Goal: Information Seeking & Learning: Learn about a topic

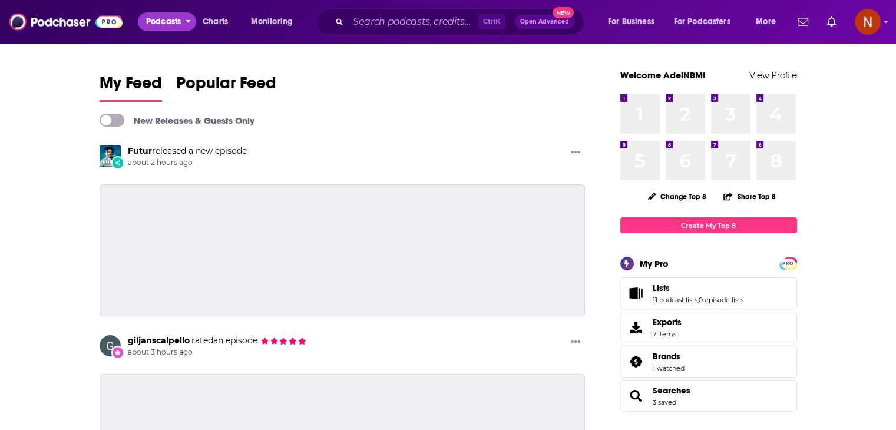
click at [166, 22] on span "Podcasts" at bounding box center [163, 22] width 35 height 17
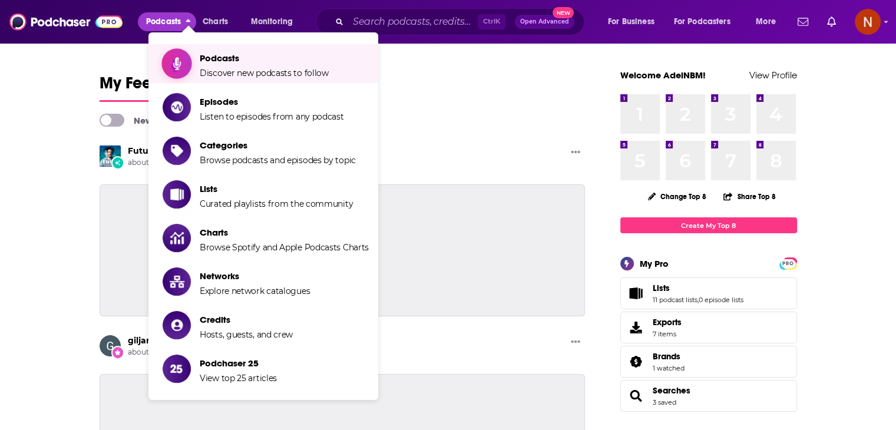
click at [234, 60] on span "Podcasts" at bounding box center [264, 57] width 129 height 11
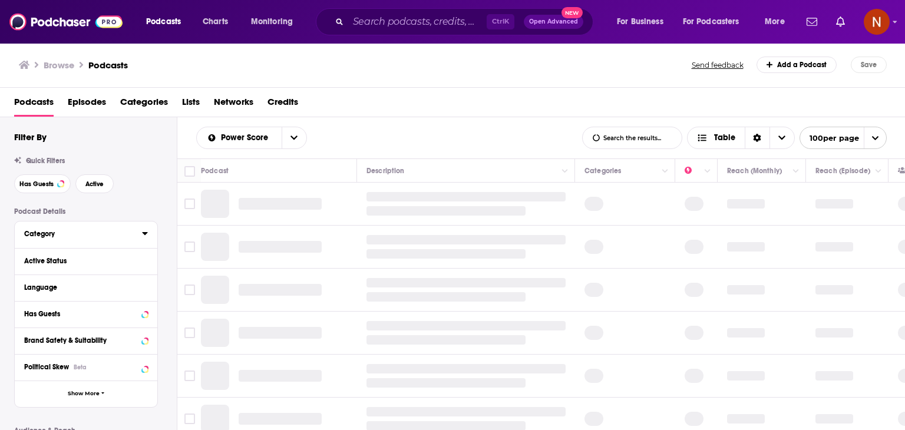
click at [77, 233] on div "Category" at bounding box center [79, 234] width 110 height 8
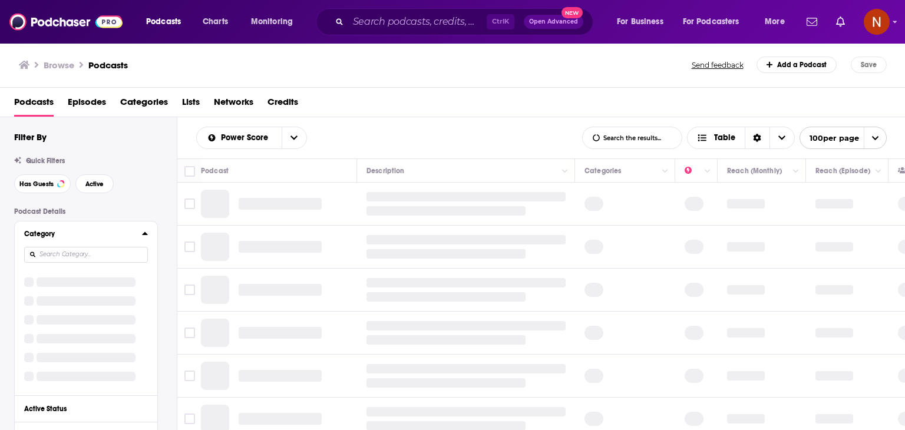
click at [78, 256] on input at bounding box center [86, 255] width 124 height 16
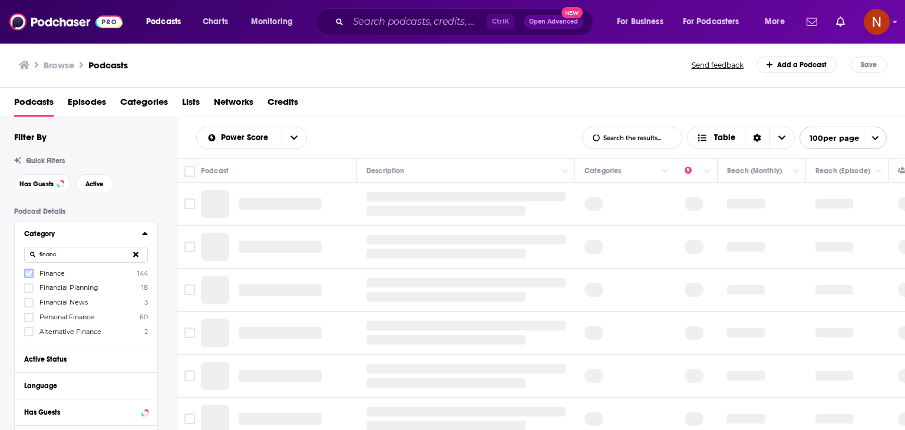
click at [26, 273] on icon at bounding box center [28, 273] width 7 height 7
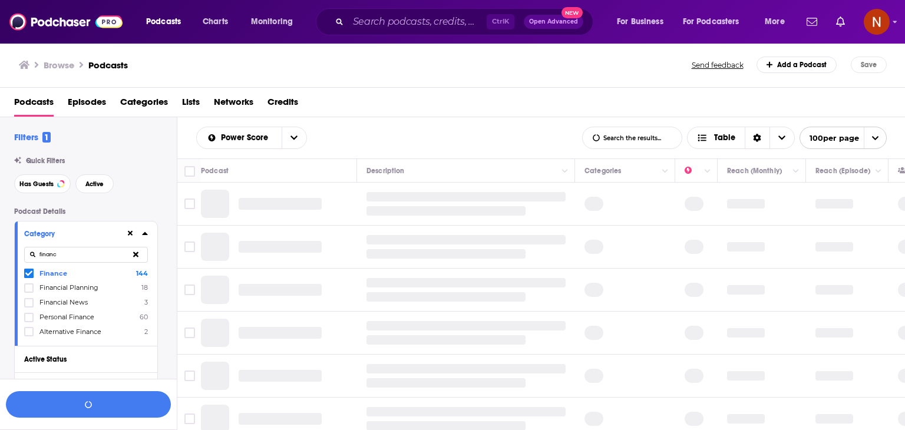
click at [27, 290] on icon at bounding box center [28, 287] width 7 height 5
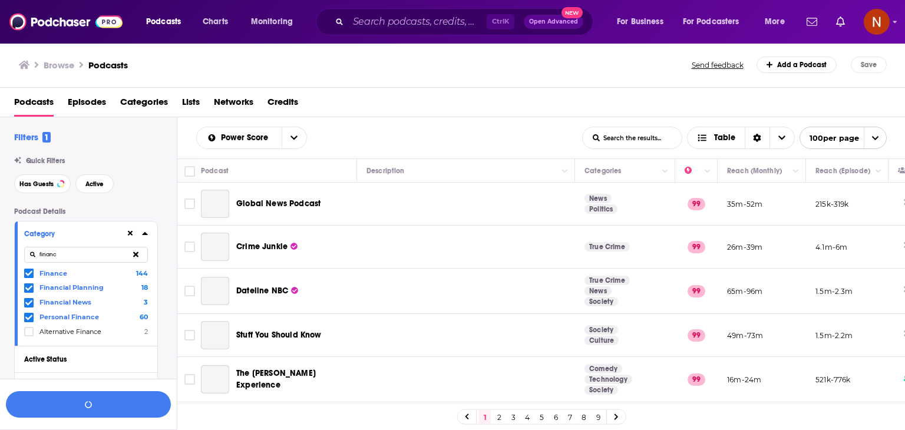
click at [27, 318] on icon at bounding box center [28, 317] width 7 height 5
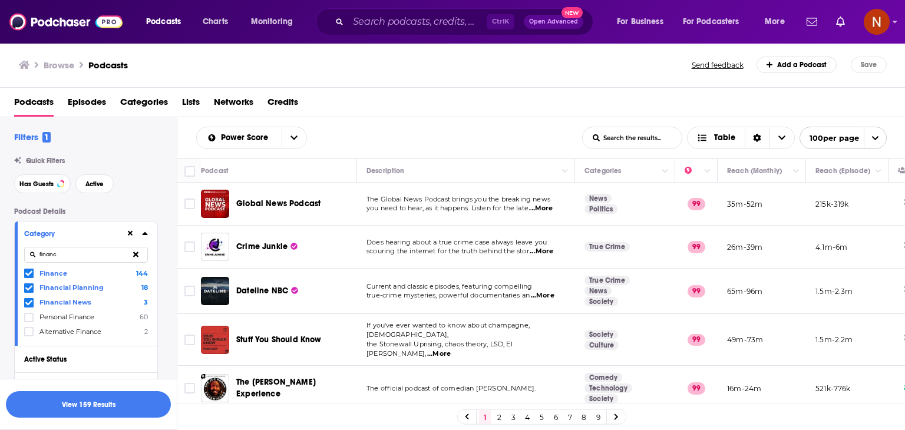
click at [34, 316] on div at bounding box center [30, 317] width 12 height 10
click at [29, 321] on input "multiSelectOption-personal-finance-3" at bounding box center [29, 321] width 0 height 0
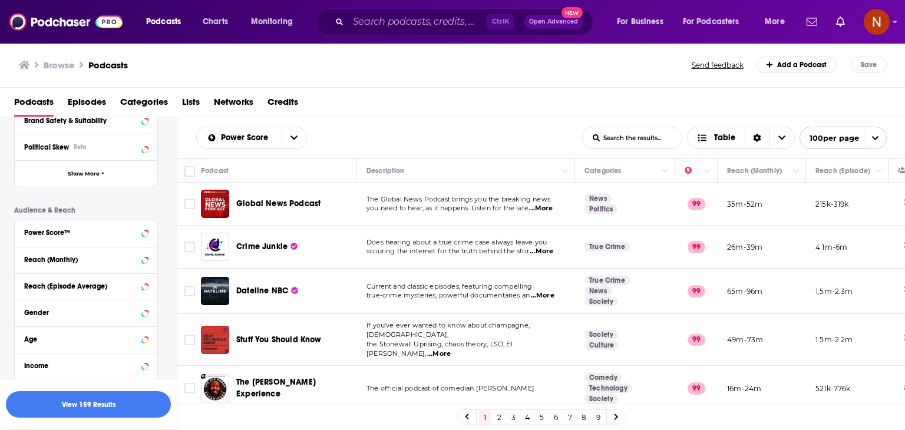
scroll to position [382, 0]
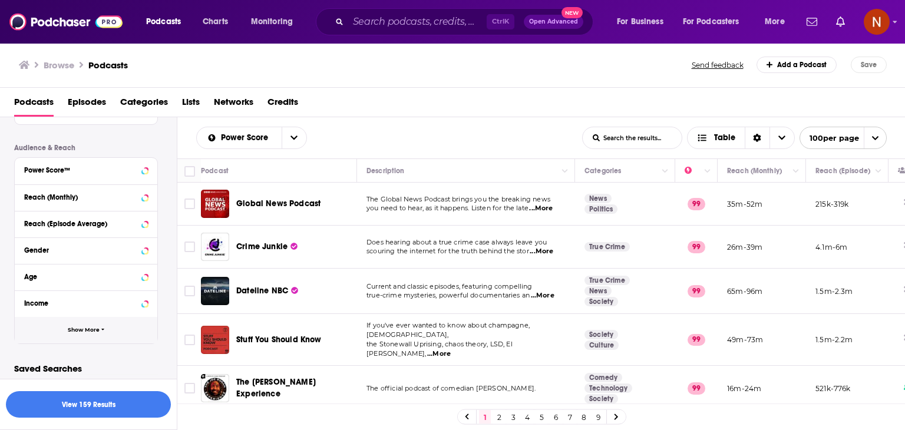
click at [91, 324] on button "Show More" at bounding box center [86, 330] width 143 height 27
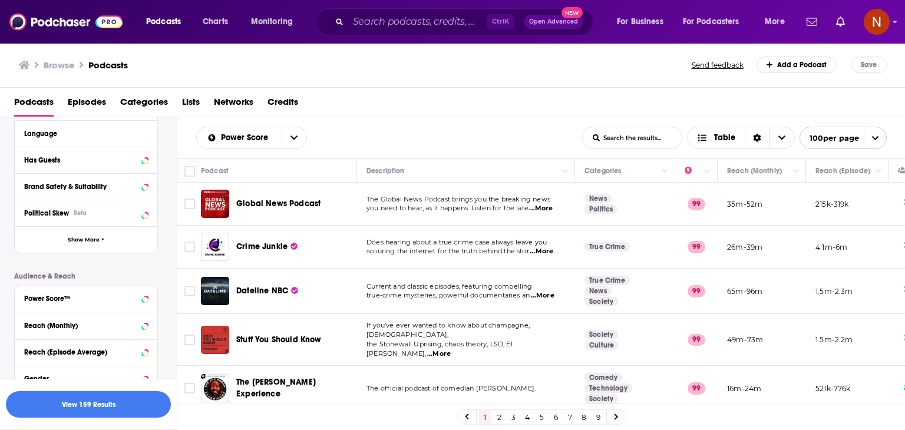
scroll to position [296, 0]
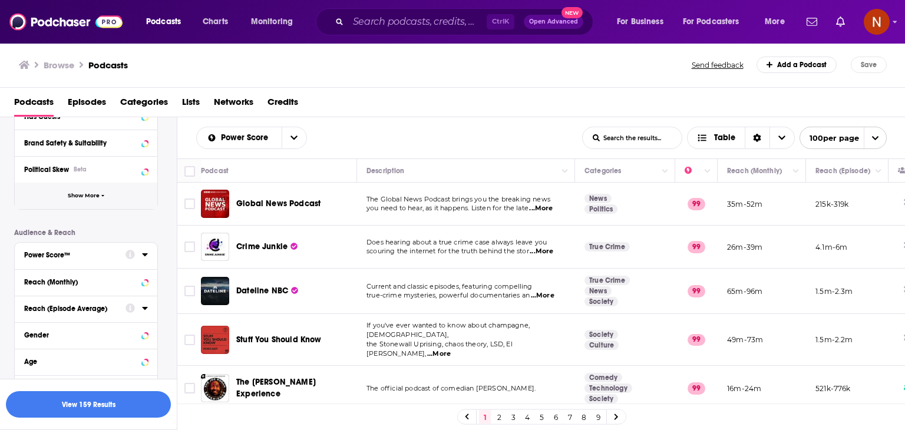
click at [89, 196] on span "Show More" at bounding box center [84, 196] width 32 height 6
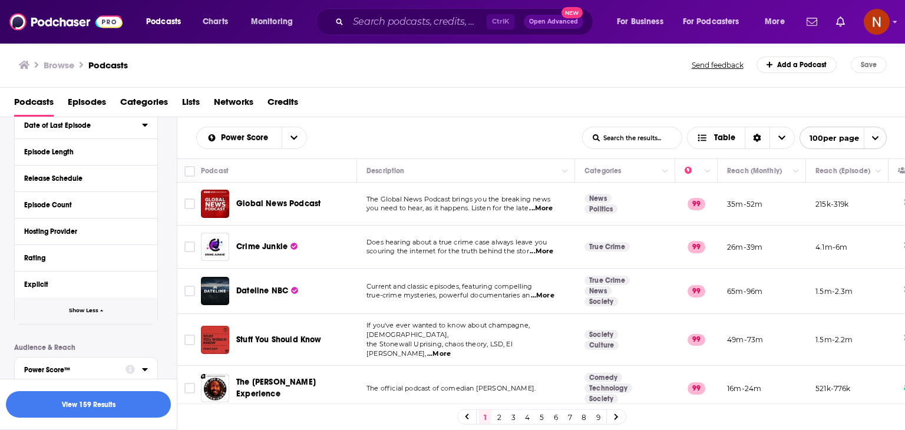
scroll to position [420, 0]
click at [51, 226] on button "Hosting Provider" at bounding box center [83, 230] width 118 height 15
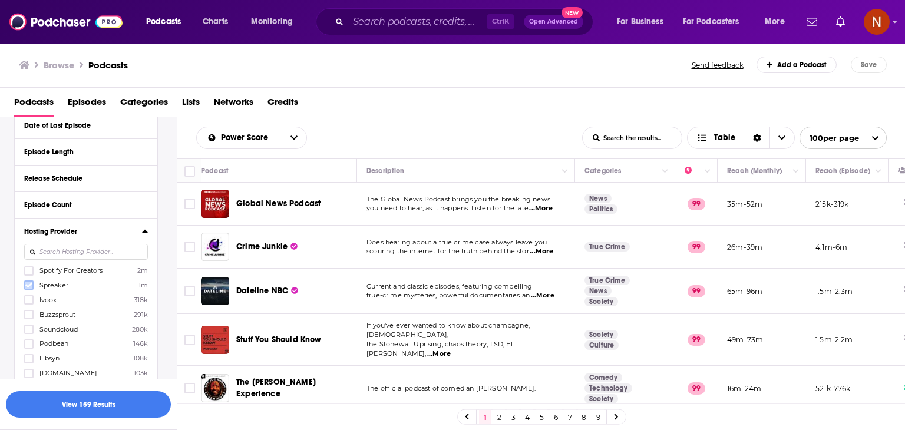
click at [29, 286] on icon at bounding box center [28, 285] width 7 height 5
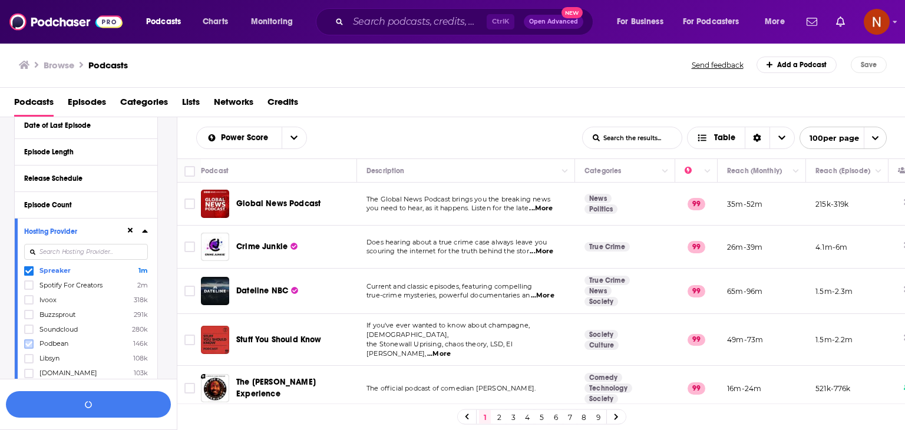
click at [27, 344] on icon at bounding box center [28, 344] width 7 height 7
click at [28, 357] on icon at bounding box center [28, 358] width 7 height 7
click at [74, 354] on span "Soundcloud" at bounding box center [58, 358] width 38 height 8
click at [29, 362] on input "multiSelectOption-Soundcloud-6" at bounding box center [29, 362] width 0 height 0
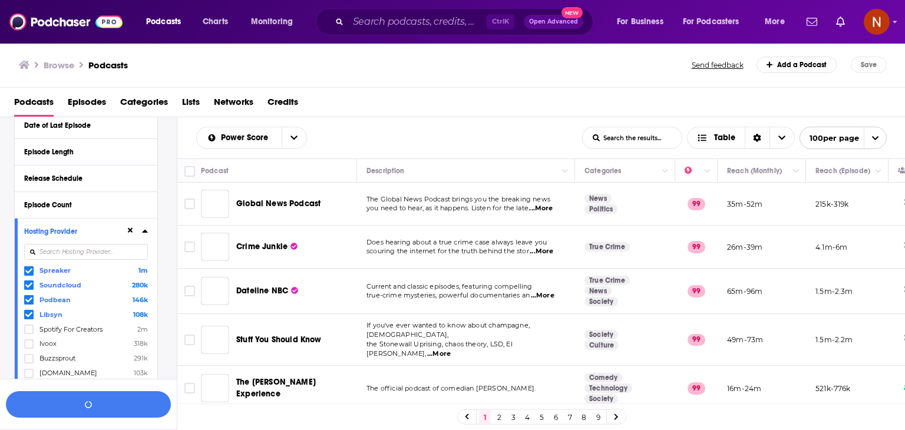
scroll to position [487, 0]
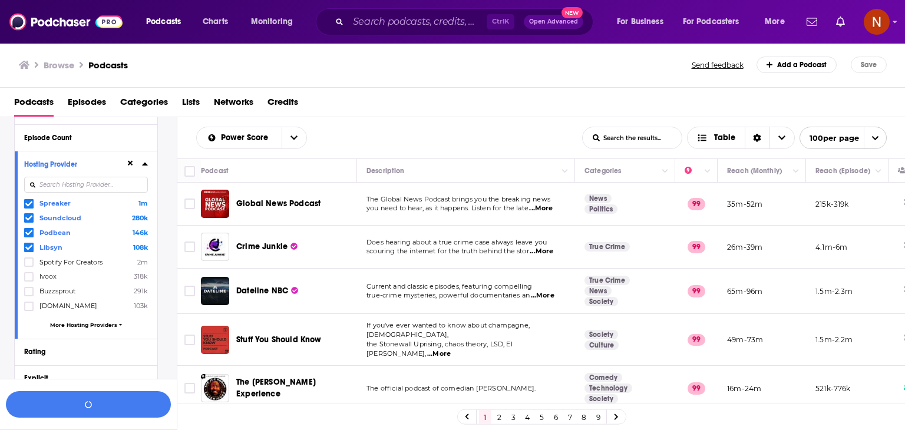
click at [74, 323] on span "More Hosting Providers" at bounding box center [83, 325] width 67 height 6
click at [28, 322] on icon at bounding box center [28, 320] width 7 height 5
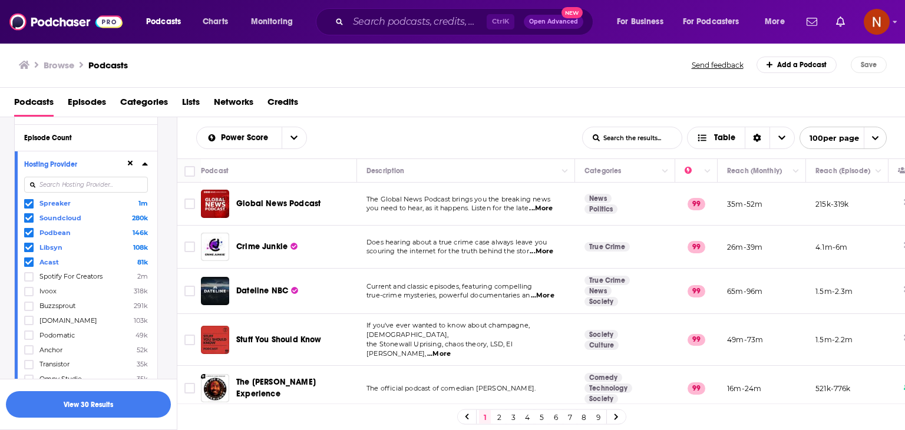
scroll to position [764, 0]
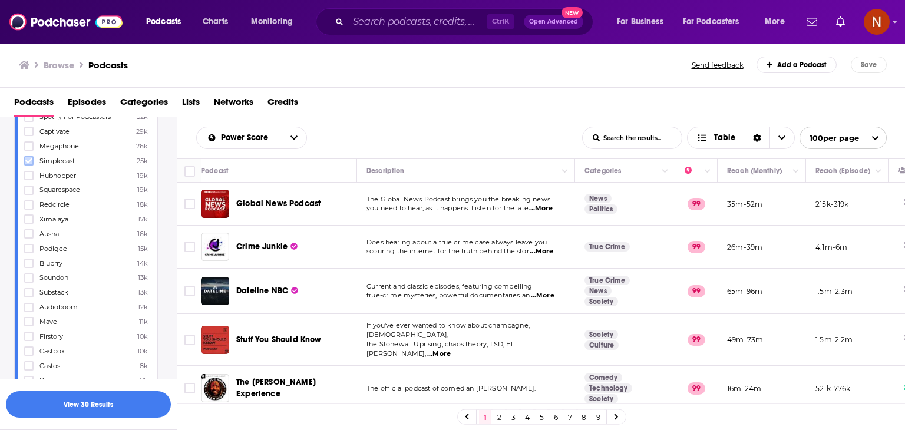
click at [31, 163] on icon at bounding box center [28, 160] width 7 height 7
click at [28, 305] on icon at bounding box center [28, 307] width 7 height 7
click at [120, 408] on button "View 32 Results" at bounding box center [88, 404] width 165 height 27
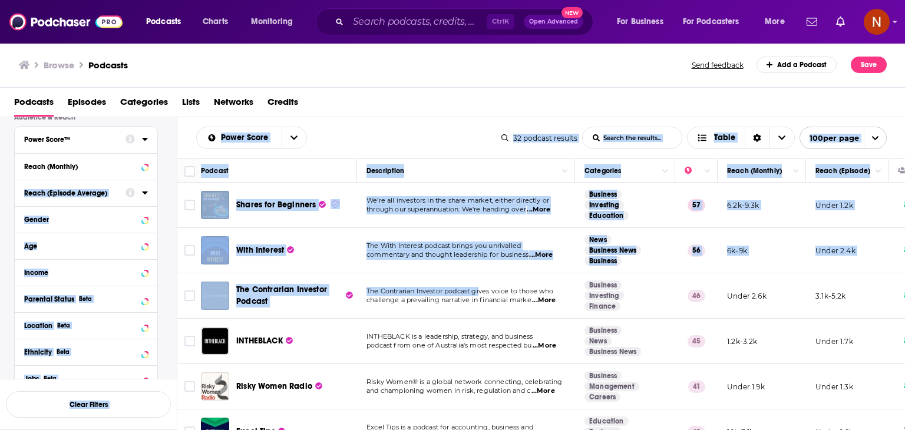
drag, startPoint x: 172, startPoint y: 160, endPoint x: 480, endPoint y: 285, distance: 332.8
click at [480, 285] on div "Filters 2 Quick Filters Has Guests Active Podcast Details Category financ Finan…" at bounding box center [453, 311] width 906 height 388
click at [359, 118] on div "Power Score List Search Input Search the results... Table 32 podcast results Li…" at bounding box center [541, 137] width 728 height 41
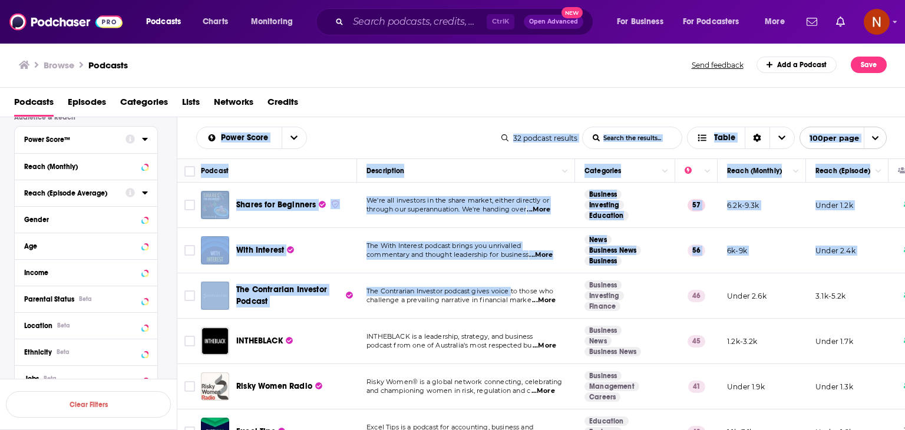
drag, startPoint x: 190, startPoint y: 136, endPoint x: 521, endPoint y: 285, distance: 363.5
click at [521, 285] on div "Power Score List Search Input Search the results... Table 32 podcast results Li…" at bounding box center [541, 311] width 728 height 388
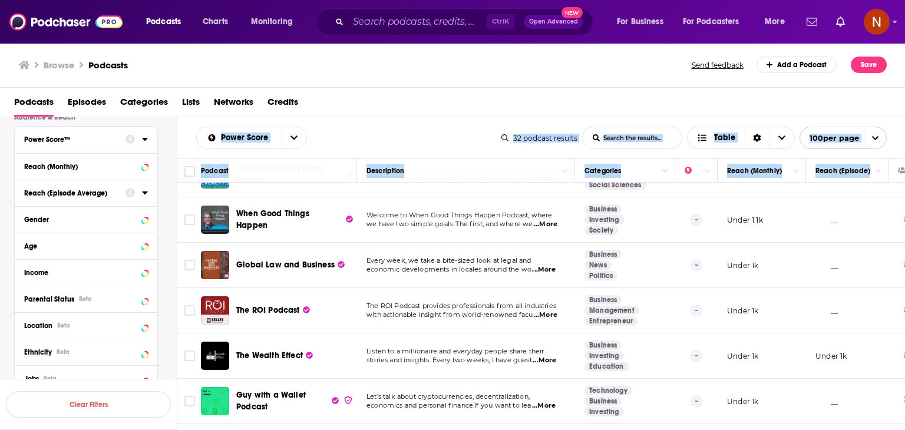
scroll to position [1202, 0]
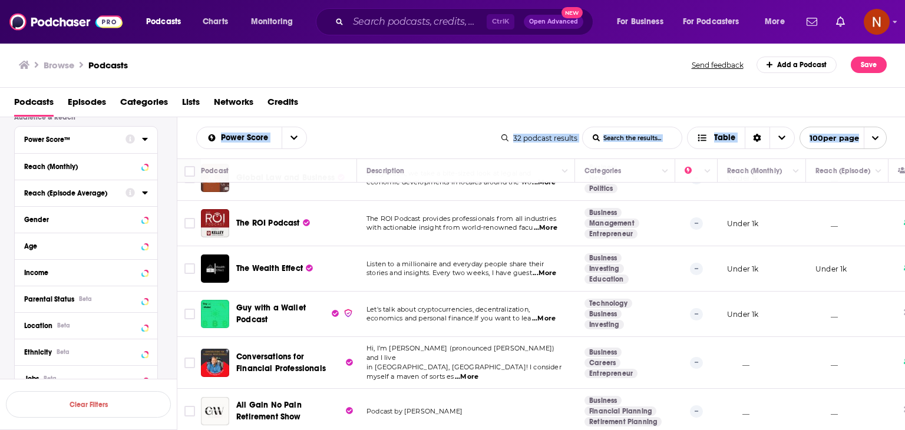
click at [894, 395] on td at bounding box center [910, 411] width 42 height 45
copy div "Power Score List Search Input Search the results... Table 32 podcast results Li…"
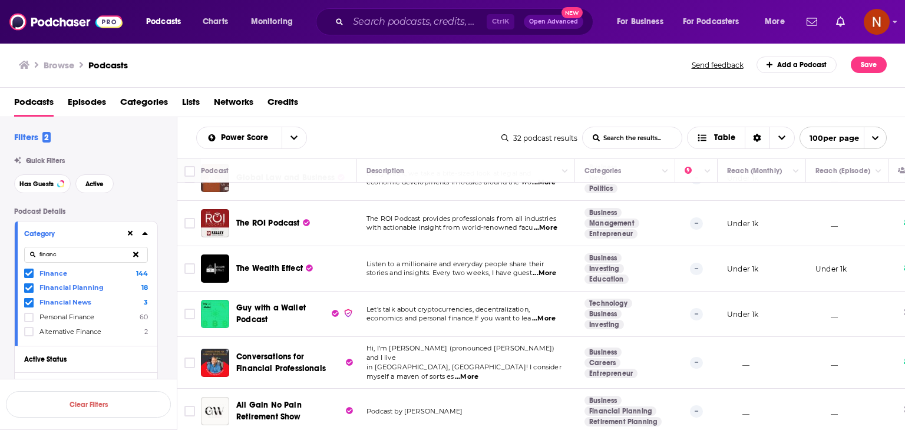
click at [26, 272] on icon at bounding box center [28, 273] width 7 height 7
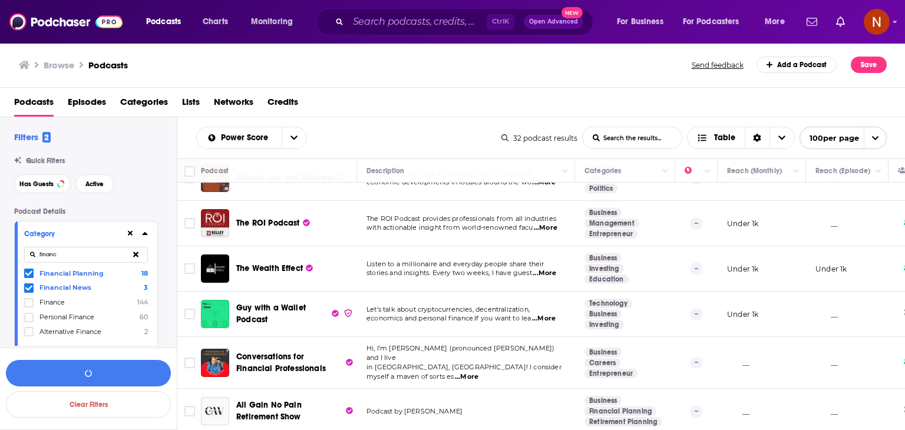
click at [27, 287] on icon at bounding box center [28, 288] width 7 height 7
click at [29, 273] on icon at bounding box center [28, 273] width 7 height 7
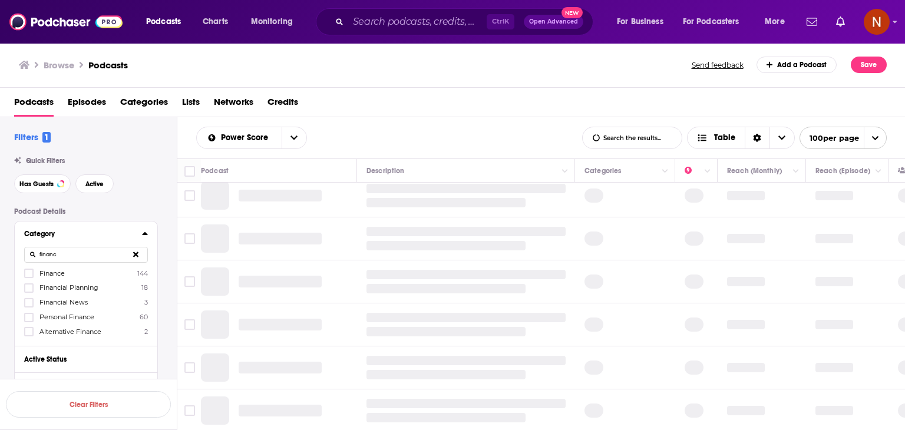
scroll to position [832, 0]
click at [56, 255] on input "financ" at bounding box center [86, 255] width 124 height 16
click at [26, 273] on icon at bounding box center [28, 273] width 7 height 5
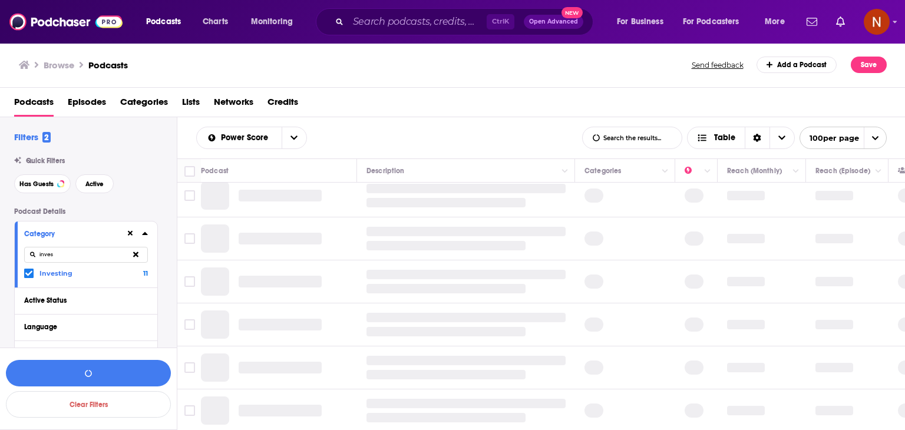
click at [74, 256] on input "inves" at bounding box center [86, 255] width 124 height 16
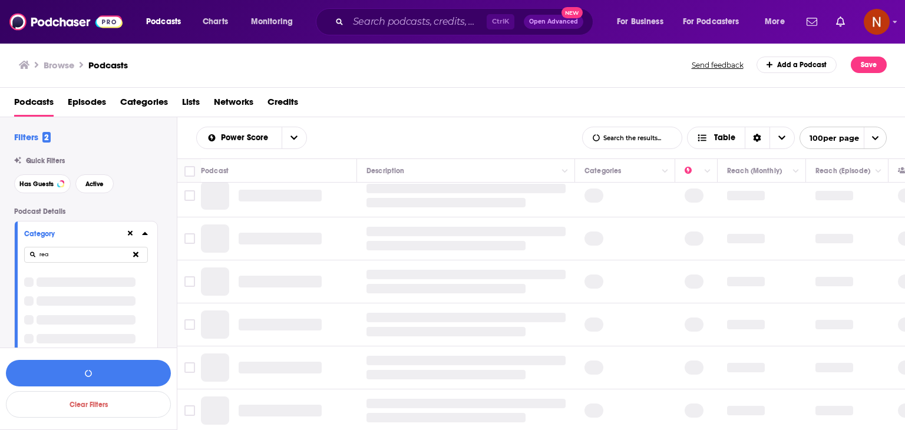
type input "real"
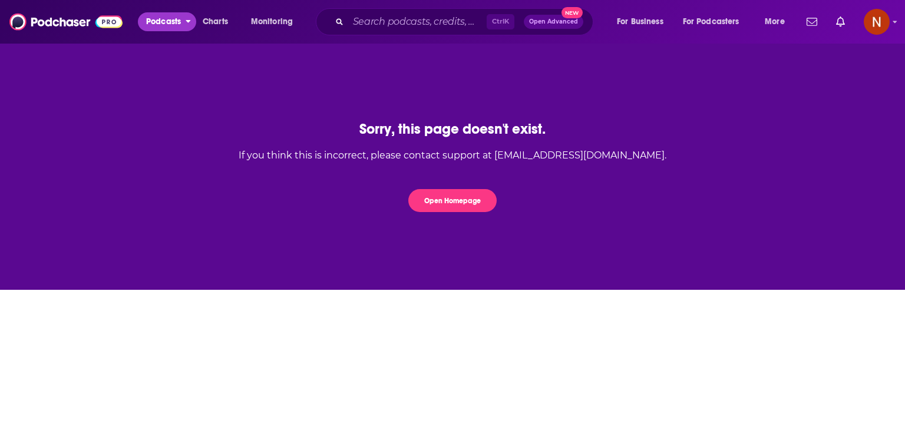
click at [168, 22] on span "Podcasts" at bounding box center [163, 22] width 35 height 17
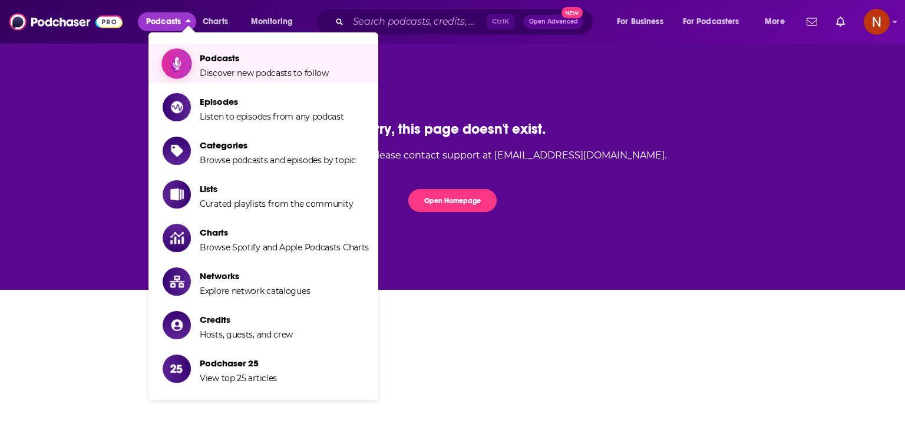
click at [206, 55] on span "Podcasts" at bounding box center [264, 57] width 129 height 11
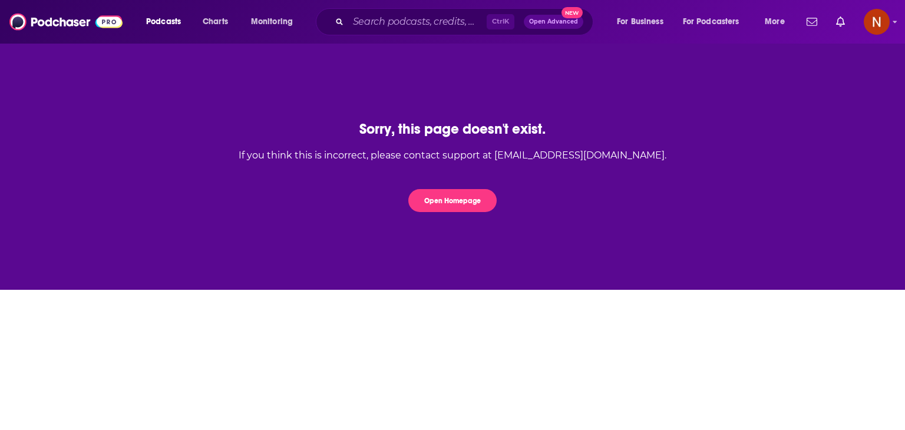
click at [215, 32] on div "Podcasts Charts Monitoring Ctrl K Open Advanced New For Business For Podcasters…" at bounding box center [467, 21] width 658 height 27
click at [218, 27] on span "Charts" at bounding box center [215, 22] width 25 height 17
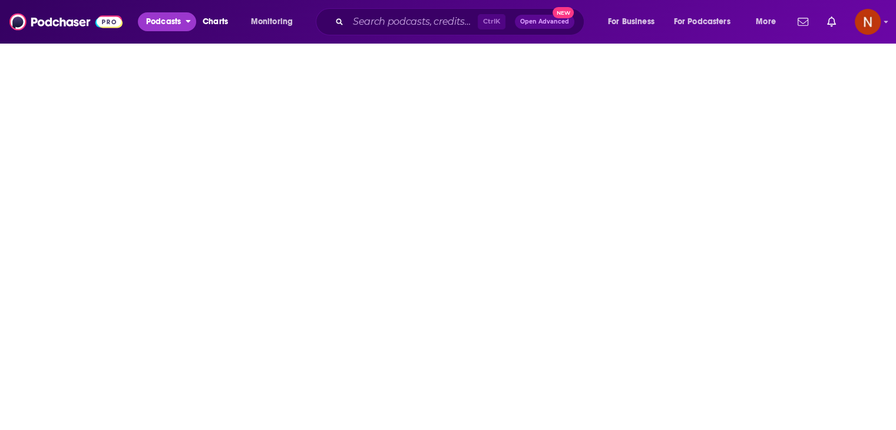
click at [174, 27] on span "Podcasts" at bounding box center [163, 22] width 35 height 17
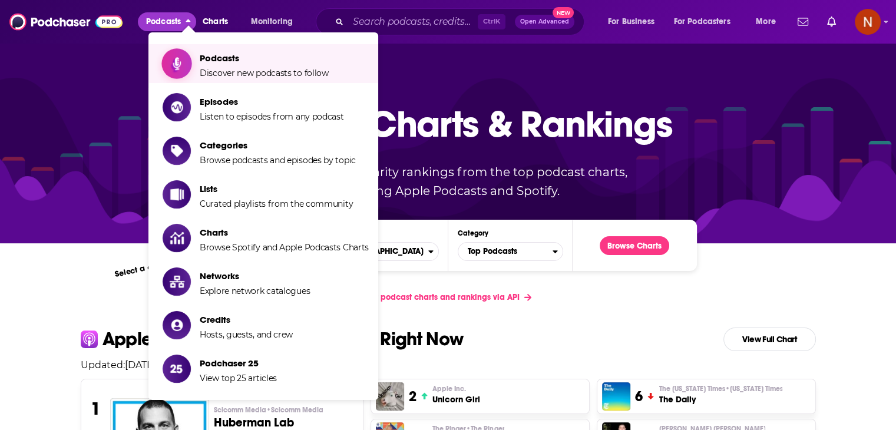
click at [228, 60] on span "Podcasts" at bounding box center [264, 57] width 129 height 11
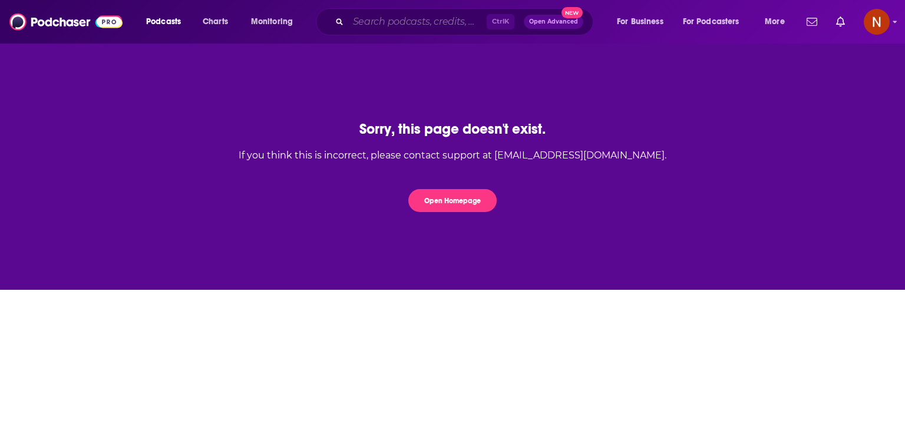
click at [456, 17] on input "Search podcasts, credits, & more..." at bounding box center [417, 21] width 138 height 19
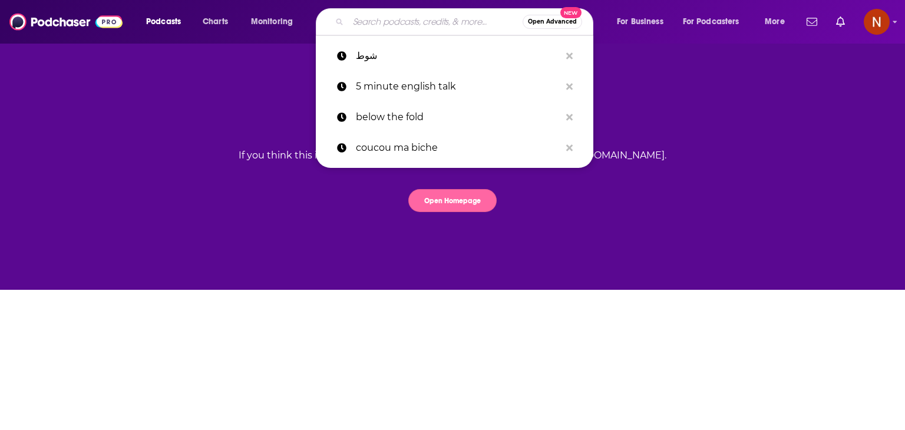
click at [449, 202] on button "Open Homepage" at bounding box center [452, 200] width 88 height 23
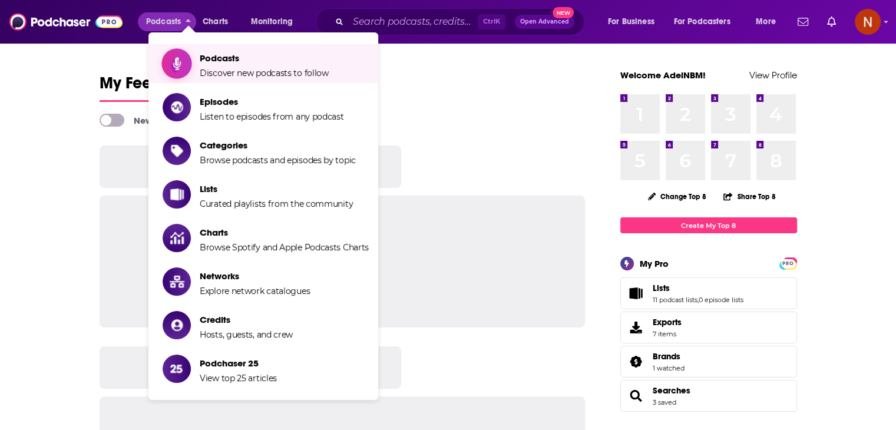
click at [219, 67] on span "Podcasts Discover new podcasts to follow" at bounding box center [264, 63] width 129 height 29
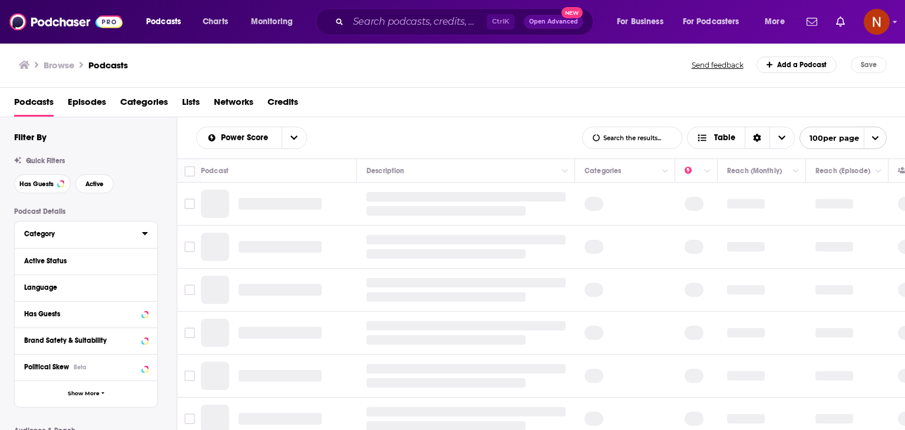
click at [42, 236] on div "Category" at bounding box center [79, 234] width 110 height 8
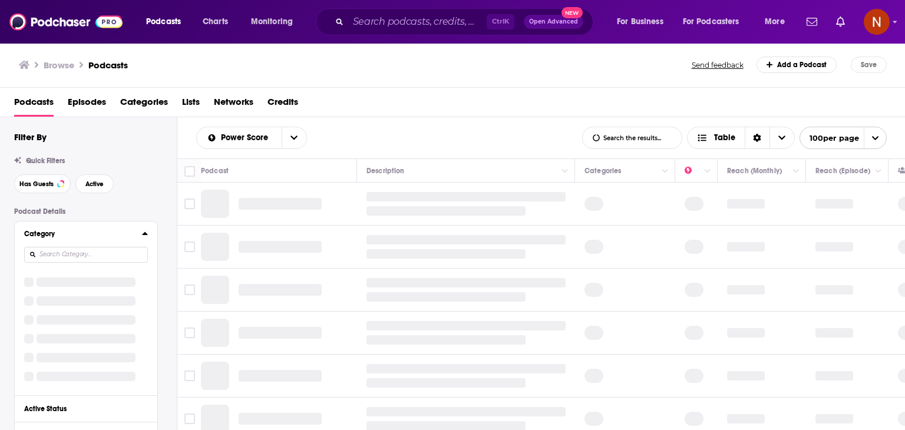
click at [65, 258] on input at bounding box center [86, 255] width 124 height 16
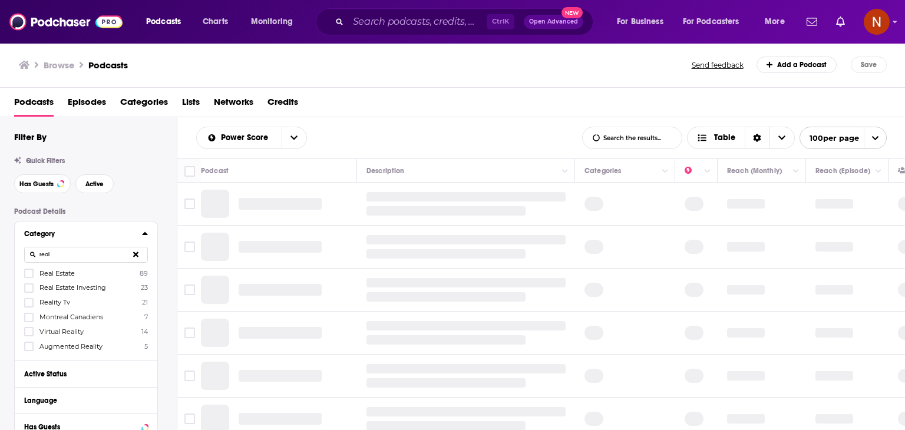
type input "real"
click at [27, 273] on icon at bounding box center [28, 273] width 7 height 7
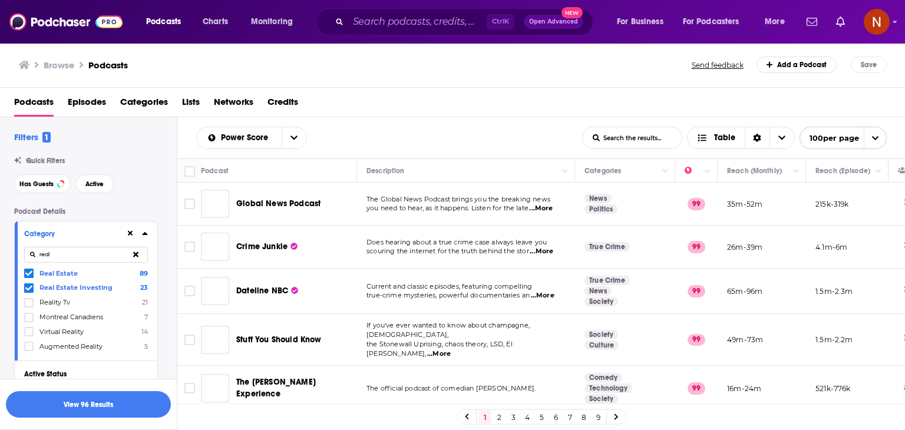
scroll to position [299, 0]
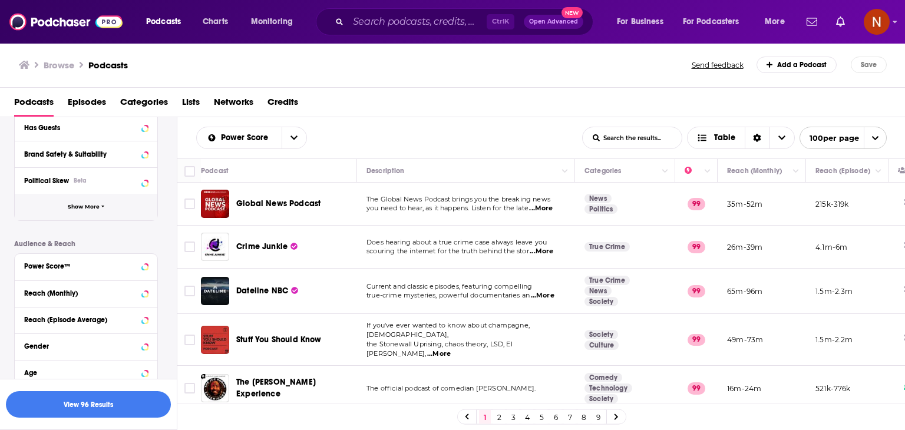
click at [95, 206] on span "Show More" at bounding box center [84, 207] width 32 height 6
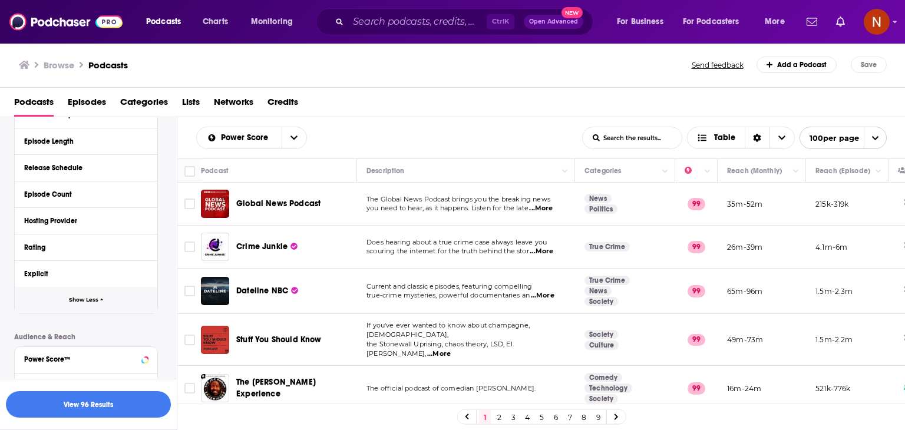
scroll to position [452, 0]
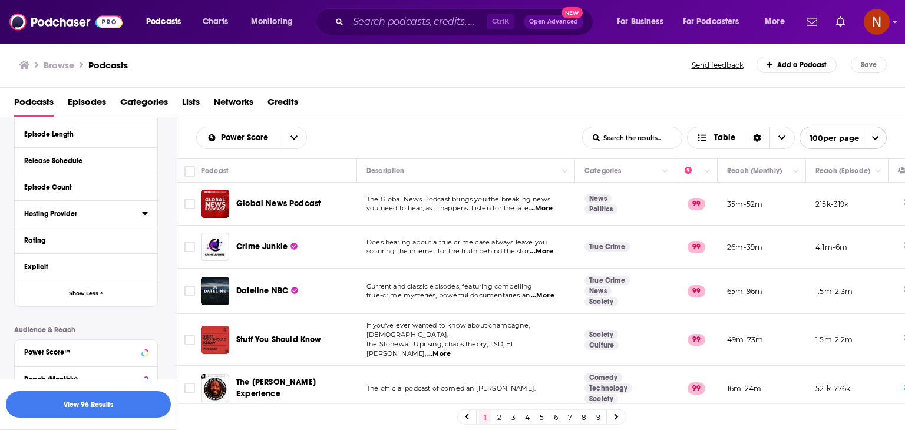
click at [72, 212] on div "Hosting Provider" at bounding box center [79, 214] width 110 height 8
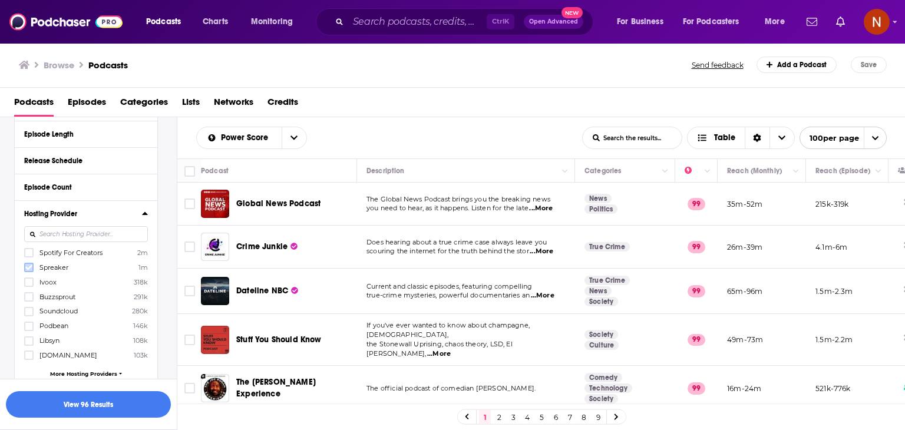
click at [30, 267] on icon at bounding box center [28, 267] width 7 height 5
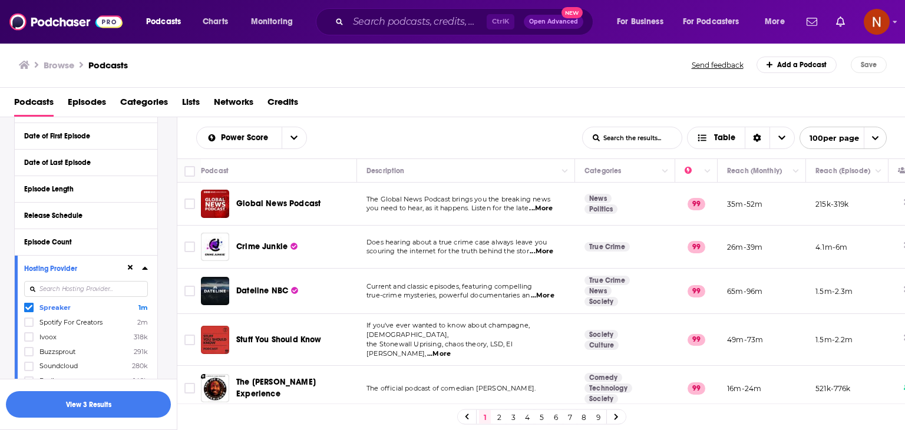
scroll to position [392, 0]
